Goal: Communication & Community: Connect with others

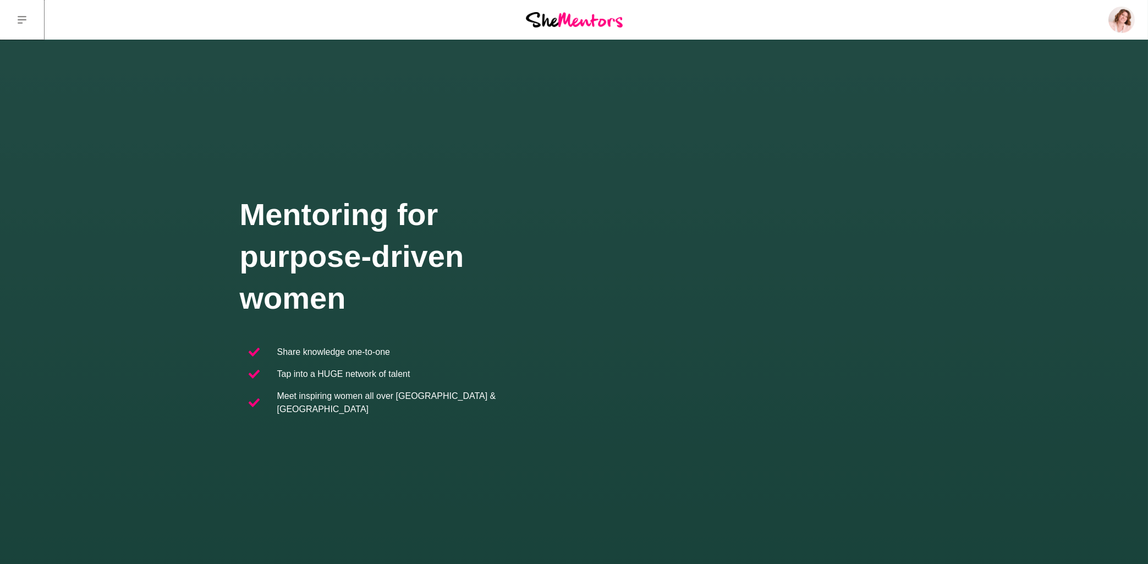
click at [25, 22] on icon at bounding box center [22, 19] width 9 height 9
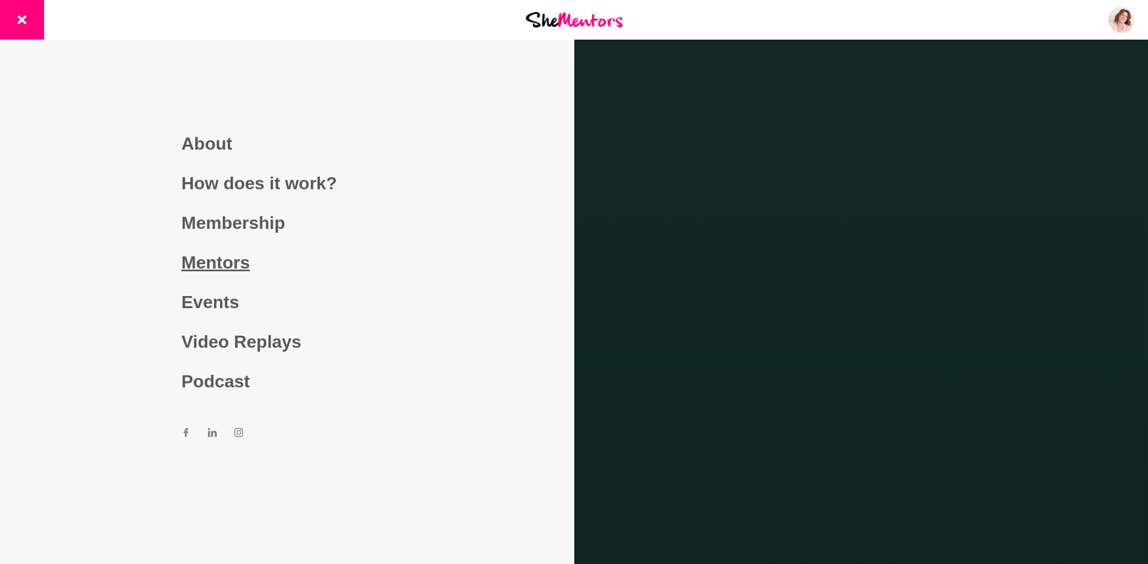
click at [226, 261] on link "Mentors" at bounding box center [287, 263] width 211 height 40
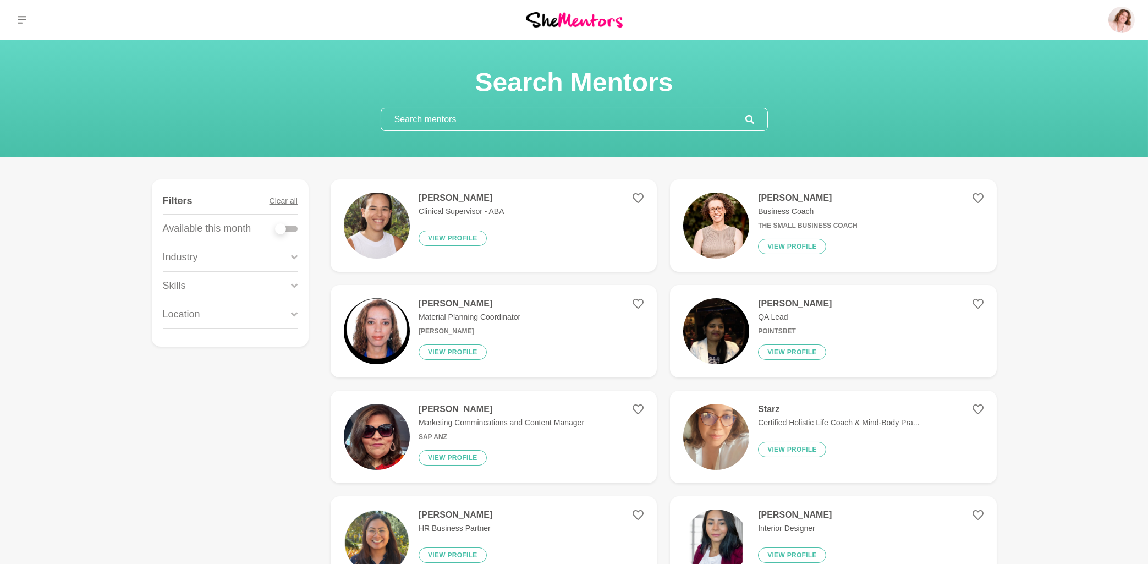
click at [511, 124] on input "text" at bounding box center [563, 119] width 364 height 22
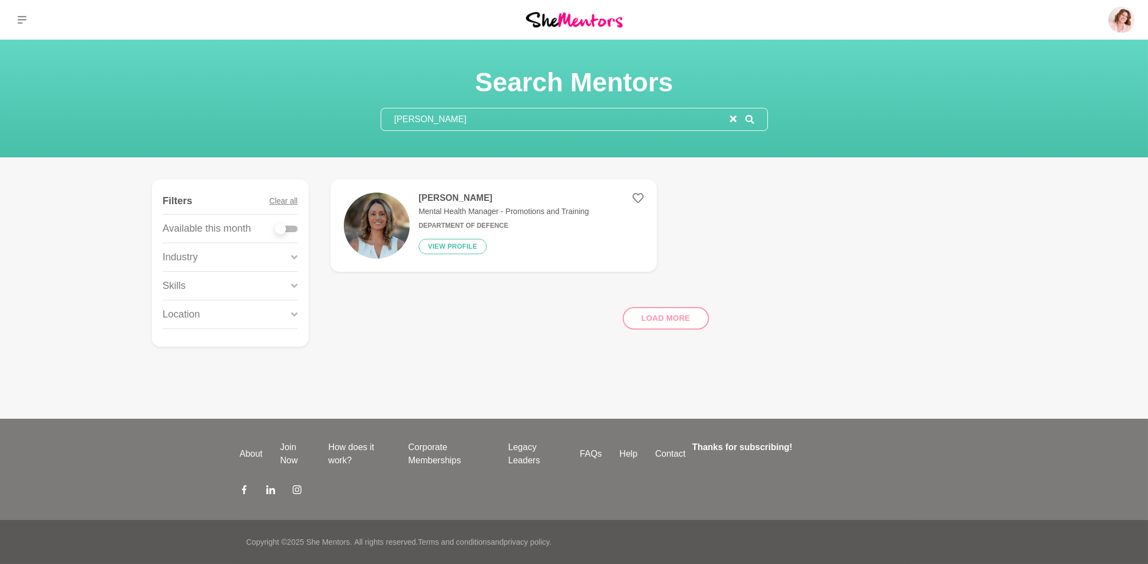
type input "alicia"
click at [454, 202] on h4 "[PERSON_NAME]" at bounding box center [504, 198] width 171 height 11
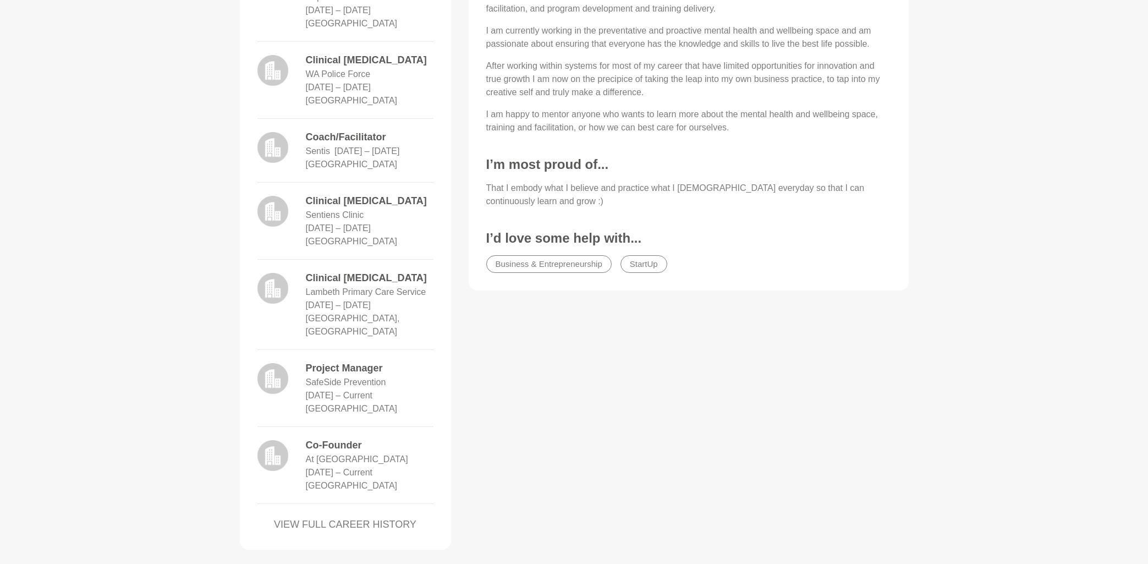
scroll to position [649, 0]
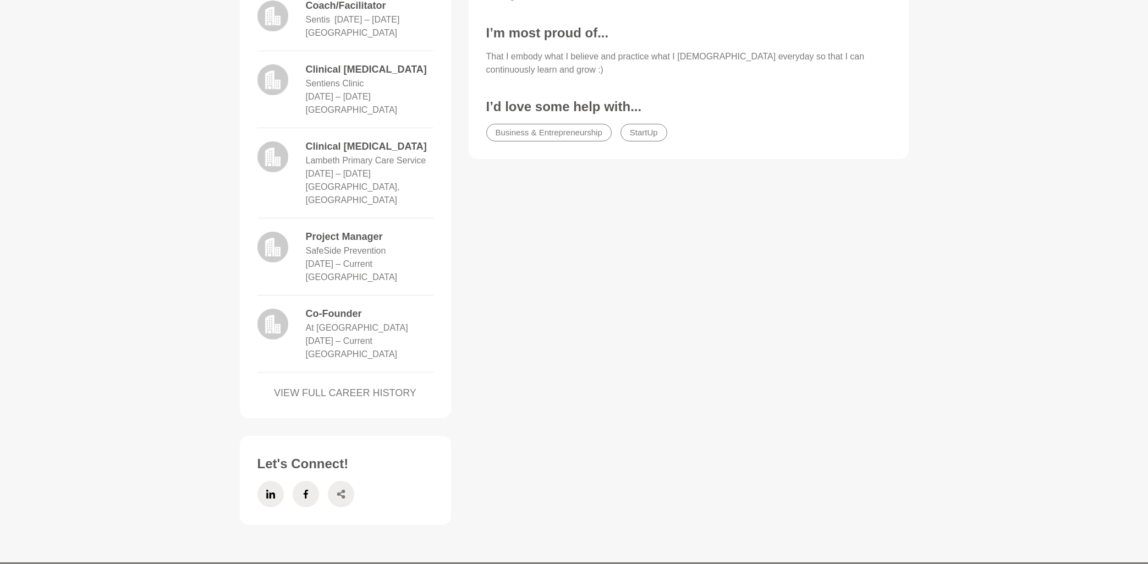
click at [338, 481] on icon at bounding box center [341, 494] width 9 height 26
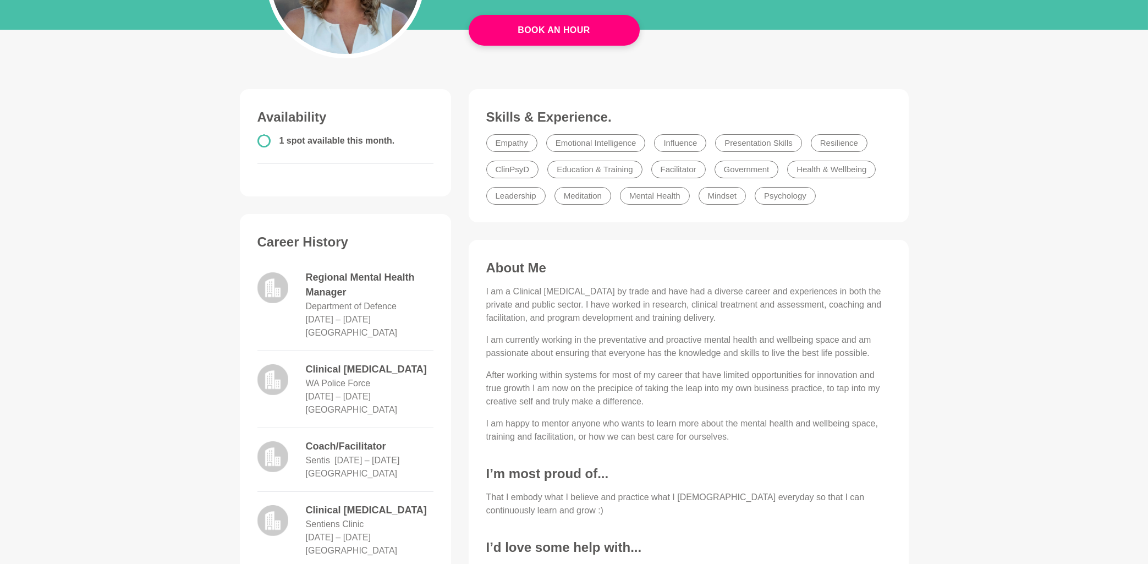
scroll to position [0, 0]
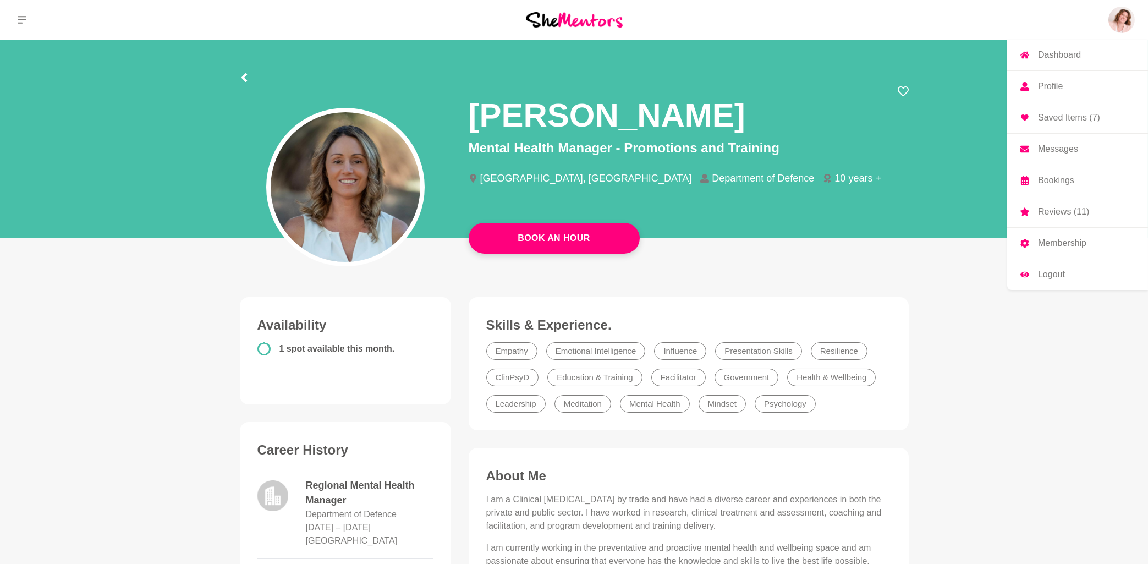
click at [1058, 147] on p "Messages" at bounding box center [1058, 149] width 40 height 9
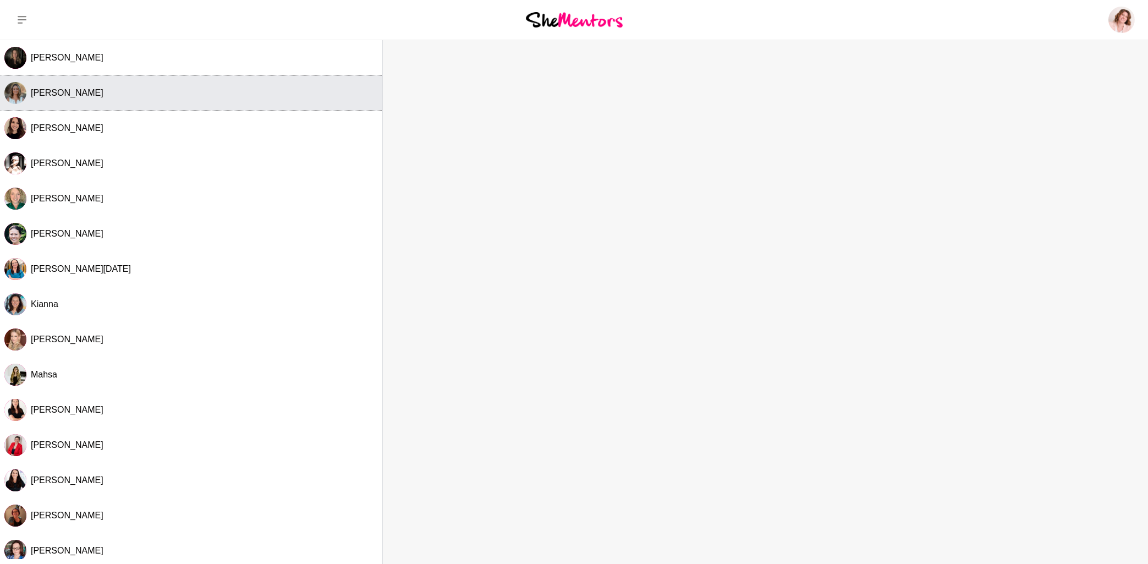
click at [62, 93] on span "[PERSON_NAME]" at bounding box center [67, 92] width 73 height 9
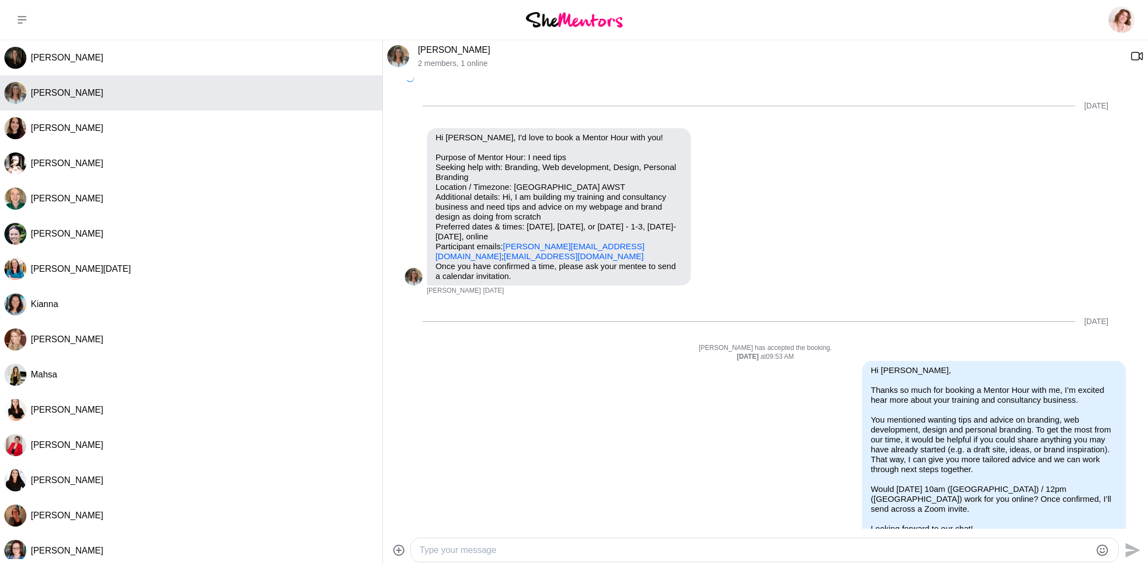
scroll to position [159, 0]
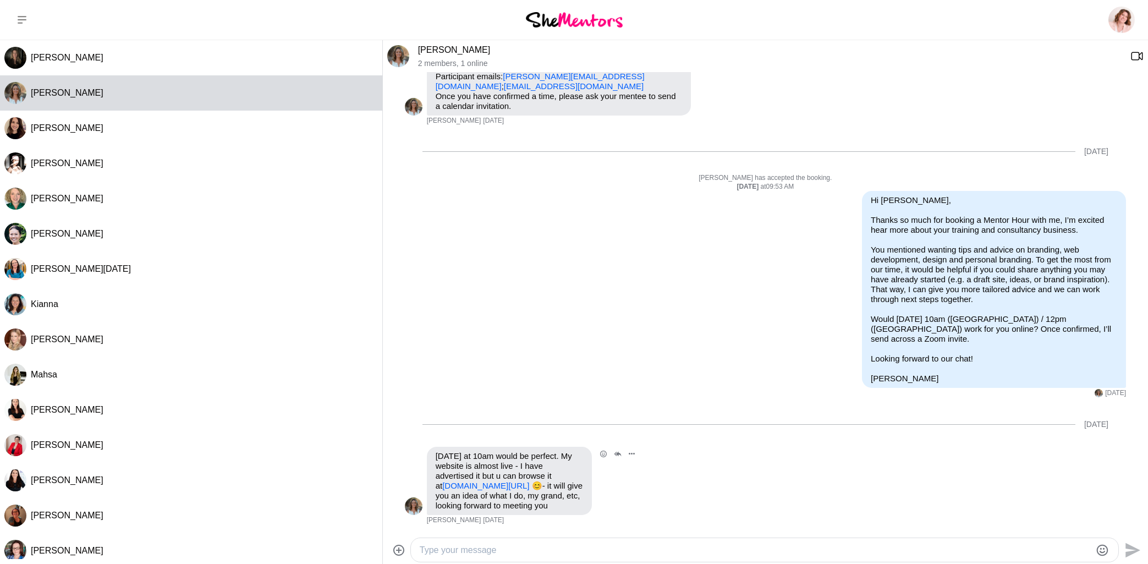
click at [523, 489] on link "[DOMAIN_NAME][URL]" at bounding box center [485, 485] width 87 height 9
click at [567, 21] on img at bounding box center [574, 19] width 97 height 15
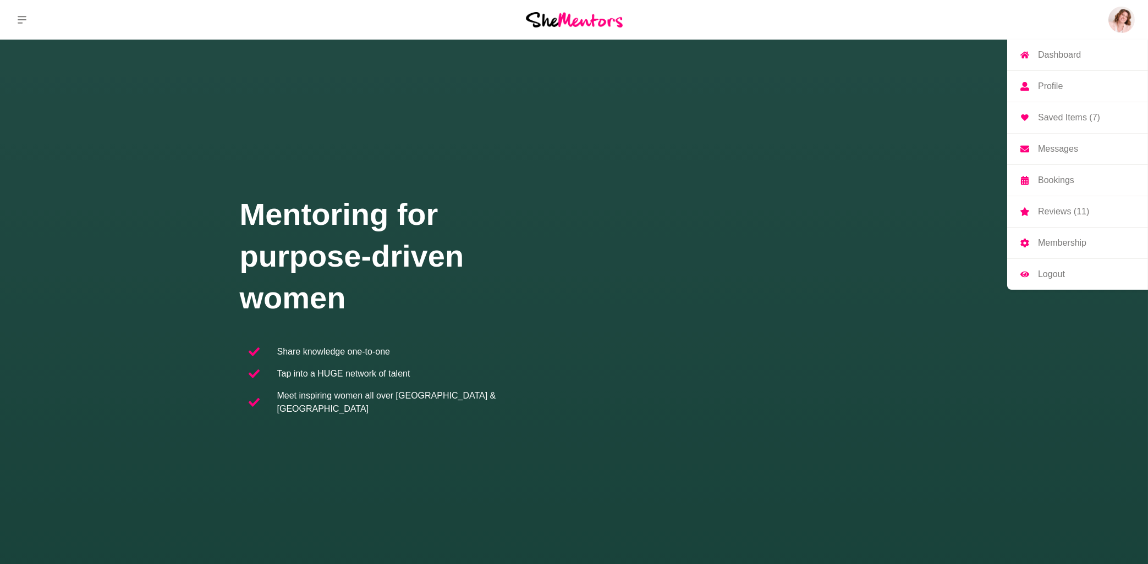
click at [1055, 150] on p "Messages" at bounding box center [1058, 149] width 40 height 9
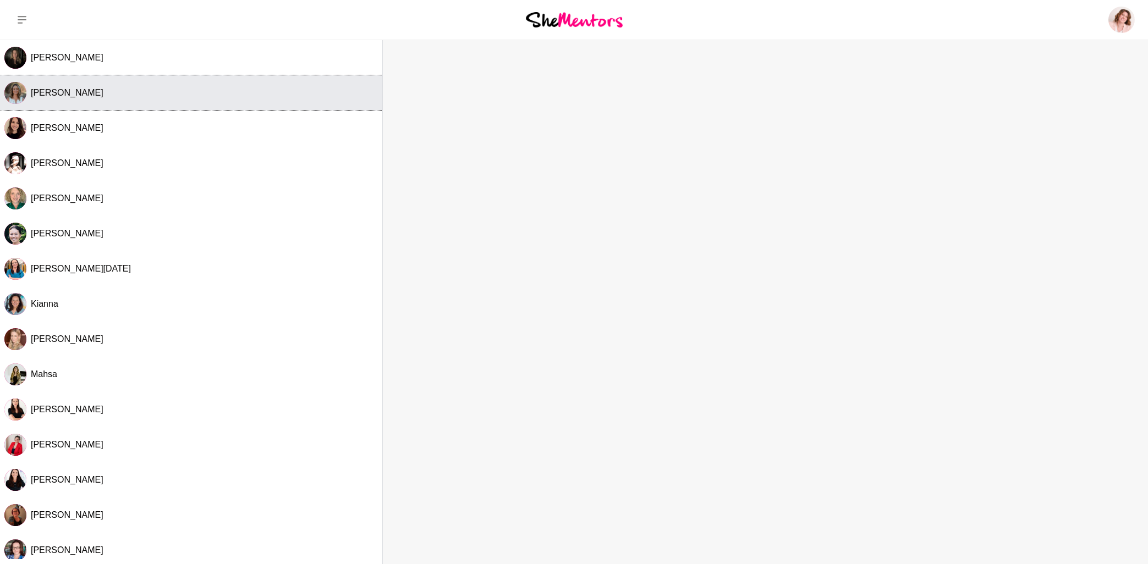
click at [47, 96] on span "[PERSON_NAME]" at bounding box center [67, 92] width 73 height 9
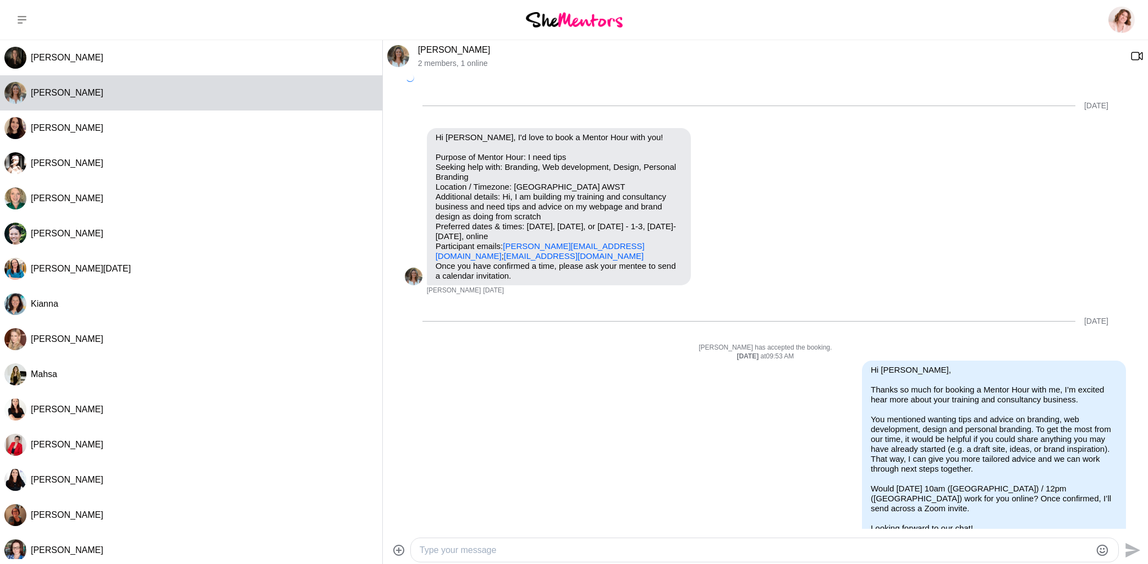
scroll to position [158, 0]
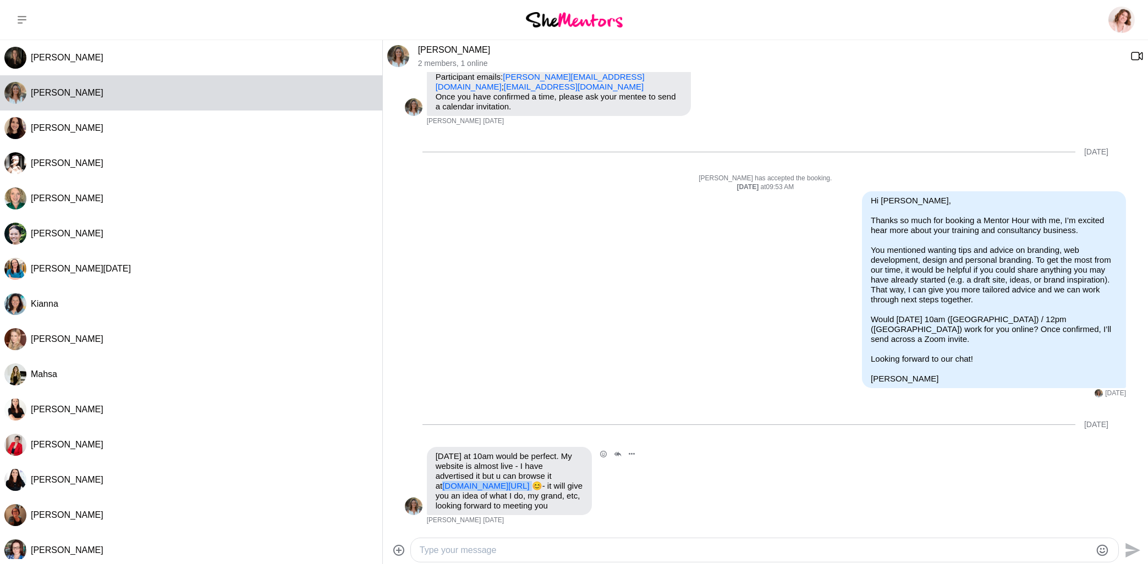
drag, startPoint x: 544, startPoint y: 486, endPoint x: 430, endPoint y: 483, distance: 113.4
click at [436, 483] on div "[DATE] at 10am would be perfect. My website is almost live - I have advertised …" at bounding box center [509, 481] width 147 height 59
copy p "[DOMAIN_NAME][URL]"
